Goal: Connect with others: Connect with others

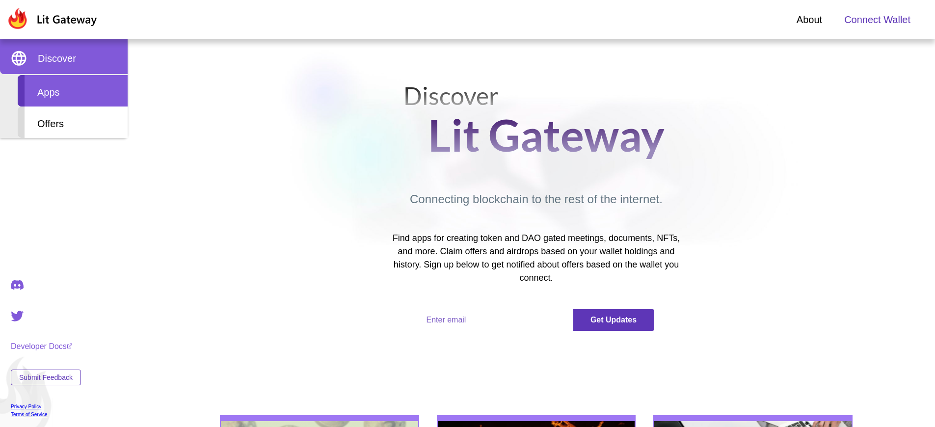
click at [73, 91] on div "Apps" at bounding box center [73, 90] width 110 height 31
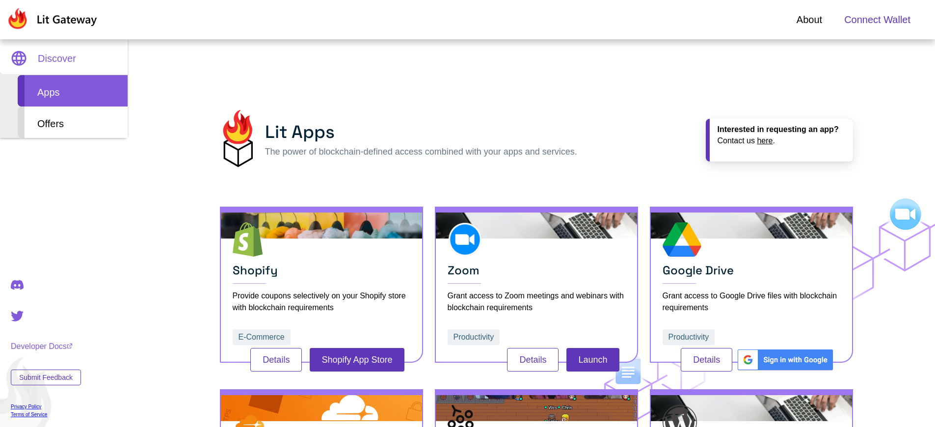
click at [877, 20] on span "Connect Wallet" at bounding box center [877, 19] width 66 height 15
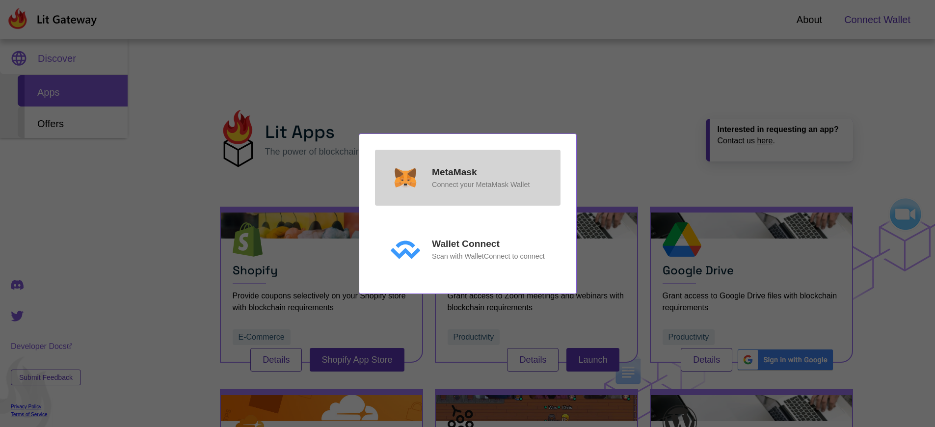
click at [454, 172] on p "MetaMask" at bounding box center [454, 172] width 45 height 14
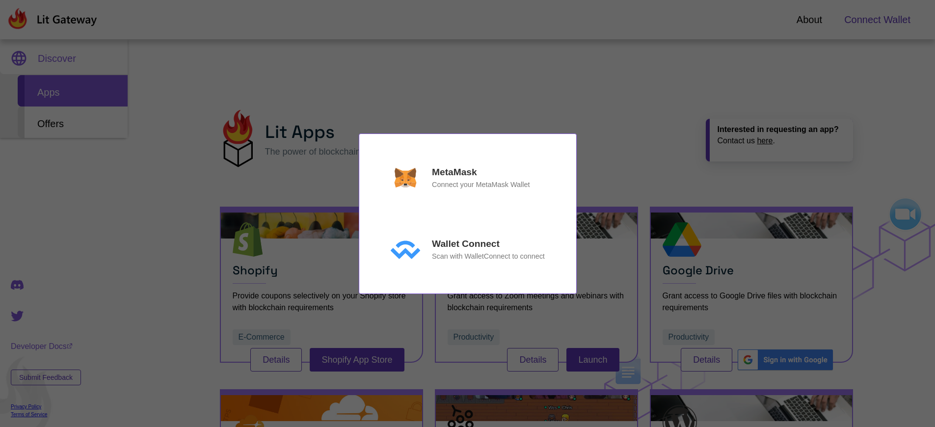
click at [454, 172] on p "MetaMask" at bounding box center [454, 172] width 45 height 14
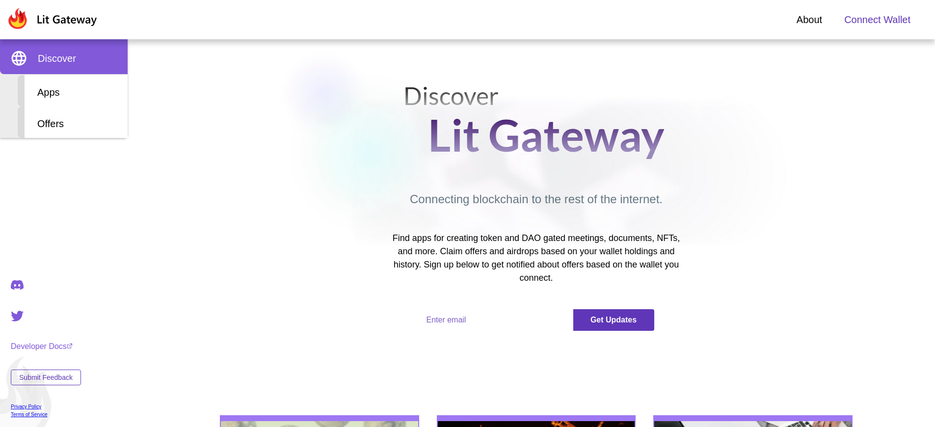
click at [877, 20] on span "Connect Wallet" at bounding box center [877, 19] width 66 height 15
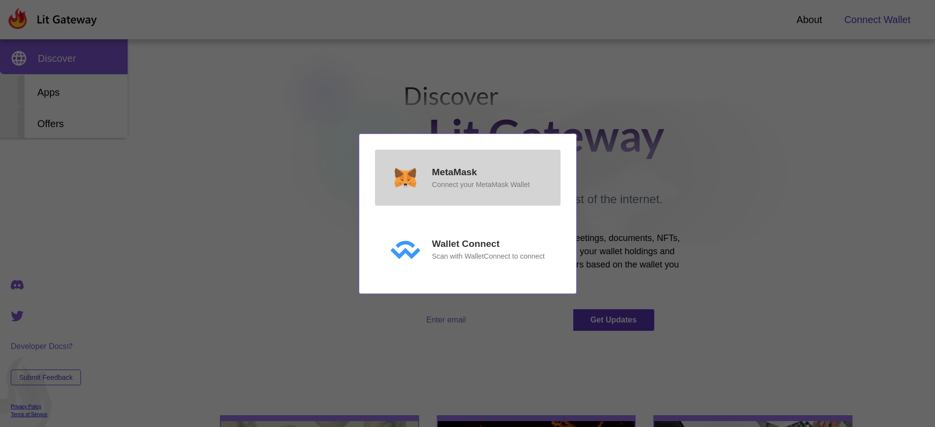
click at [454, 172] on p "MetaMask" at bounding box center [454, 172] width 45 height 14
click at [454, 180] on p "MetaMask" at bounding box center [454, 172] width 45 height 14
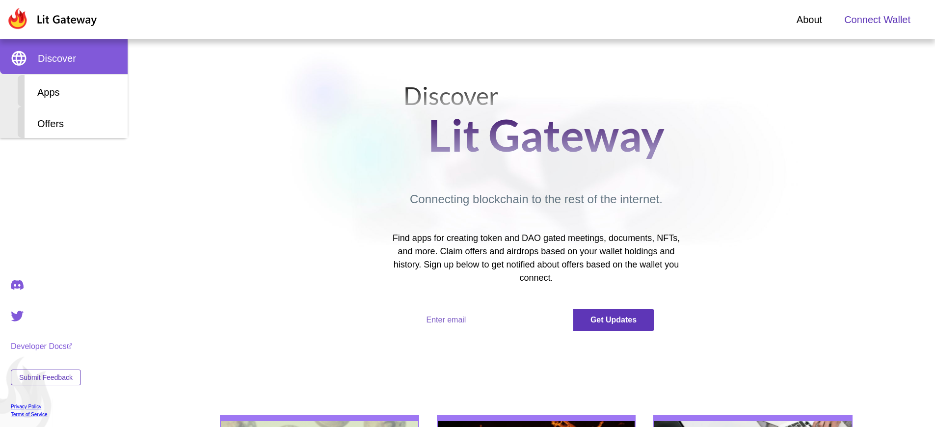
click at [877, 20] on span "Connect Wallet" at bounding box center [877, 19] width 66 height 15
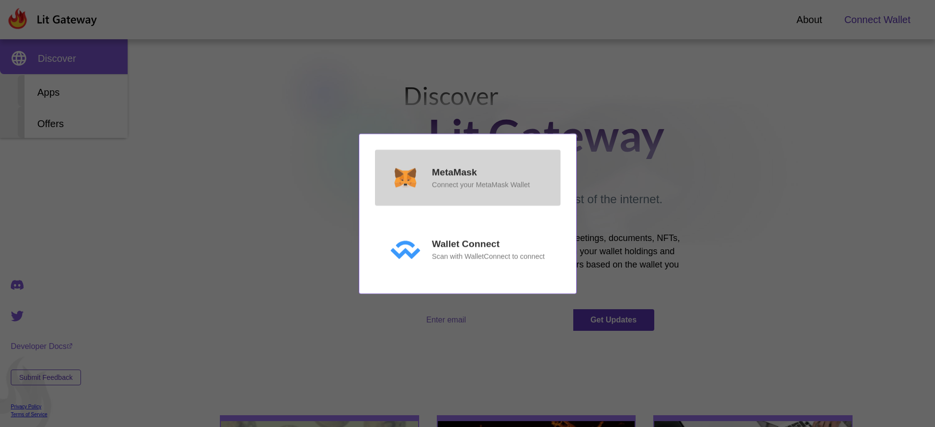
click at [454, 172] on p "MetaMask" at bounding box center [454, 172] width 45 height 14
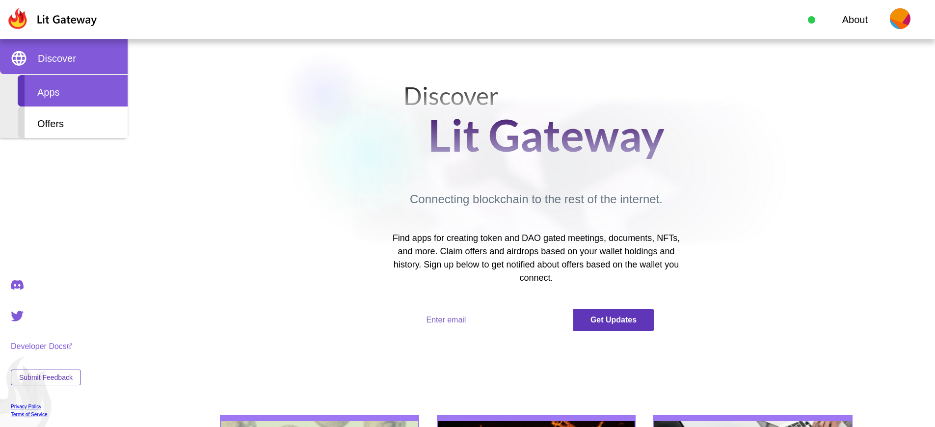
click at [73, 91] on div "Apps" at bounding box center [73, 90] width 110 height 31
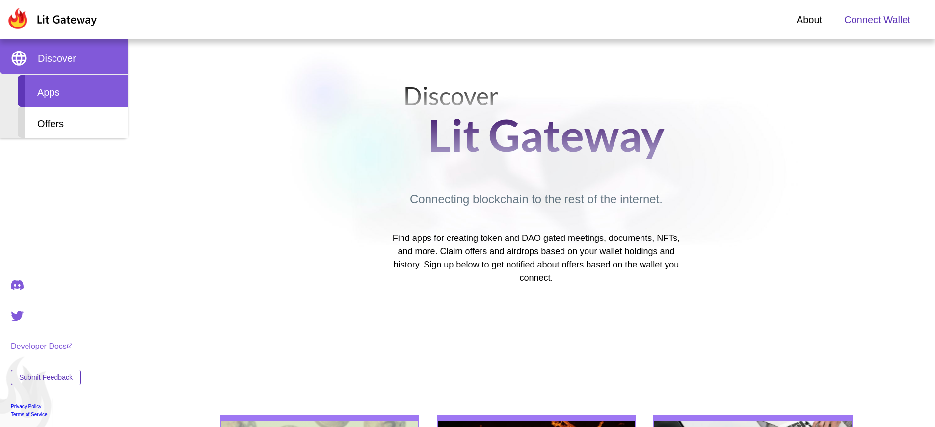
click at [73, 91] on div "Apps" at bounding box center [73, 90] width 110 height 31
